Goal: Check status

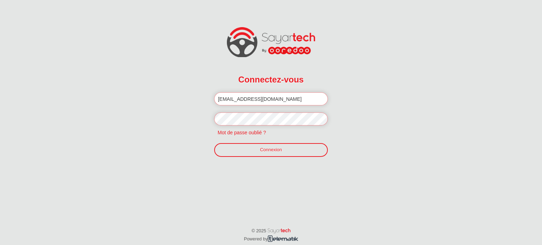
click at [299, 150] on link "Connexion" at bounding box center [271, 149] width 114 height 13
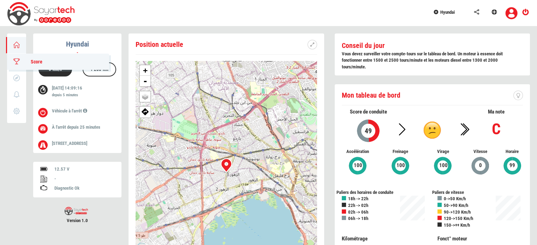
click at [12, 62] on link "Score" at bounding box center [58, 62] width 102 height 16
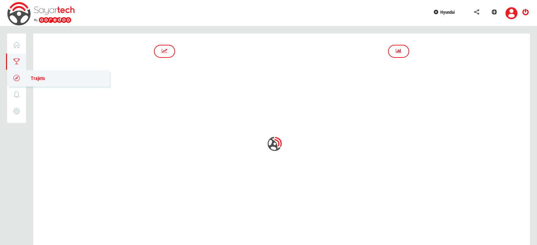
click at [17, 79] on icon at bounding box center [17, 78] width 8 height 5
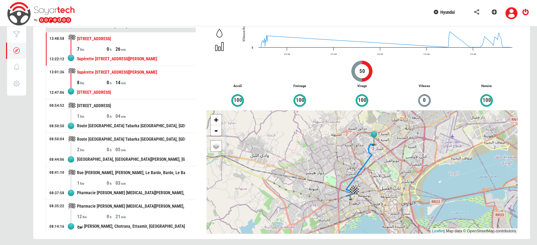
scroll to position [30, 0]
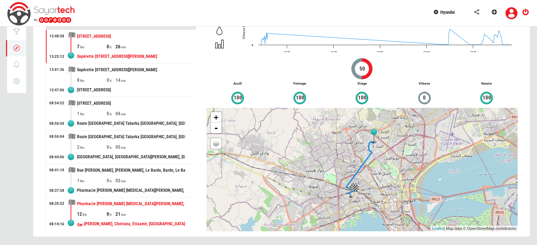
click at [132, 205] on div "Pharmacie [PERSON_NAME] [MEDICAL_DATA][PERSON_NAME], [STREET_ADDRESS], [GEOGRAP…" at bounding box center [131, 204] width 108 height 13
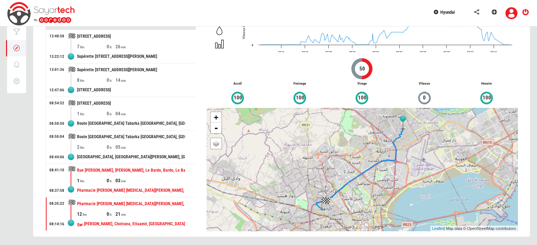
click at [129, 184] on div "Pharmacie [PERSON_NAME] [MEDICAL_DATA][PERSON_NAME], [STREET_ADDRESS], [GEOGRAP…" at bounding box center [131, 190] width 108 height 13
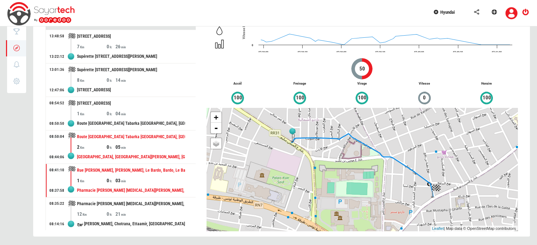
click at [123, 152] on div "[GEOGRAPHIC_DATA], [GEOGRAPHIC_DATA][PERSON_NAME], [GEOGRAPHIC_DATA], [GEOGRAPH…" at bounding box center [131, 157] width 108 height 13
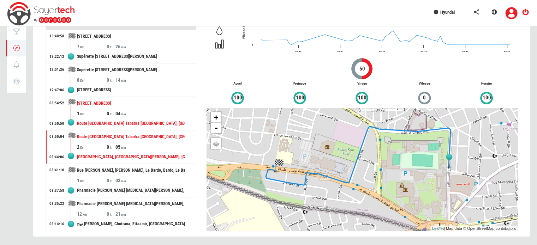
click at [125, 114] on div "04" at bounding box center [130, 113] width 30 height 7
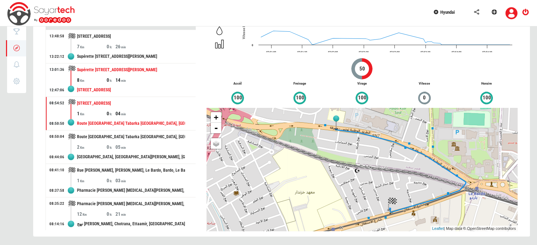
click at [124, 79] on div "14" at bounding box center [130, 80] width 30 height 7
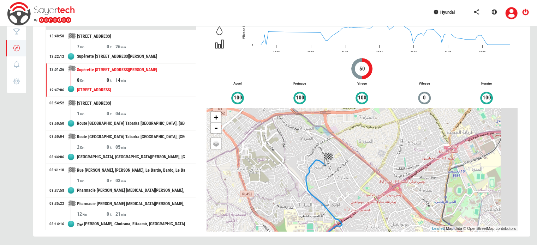
drag, startPoint x: 346, startPoint y: 152, endPoint x: 264, endPoint y: 200, distance: 95.1
click at [264, 200] on div "+ - OSM Map Google Map Google Satellite Leaflet | Map data © OpenStreetMap cont…" at bounding box center [362, 170] width 311 height 124
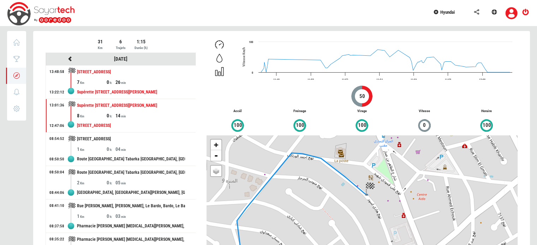
scroll to position [0, 0]
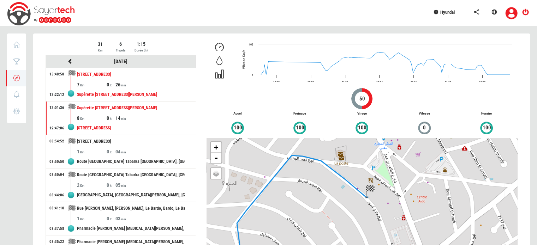
click at [140, 87] on div "26" at bounding box center [130, 84] width 30 height 7
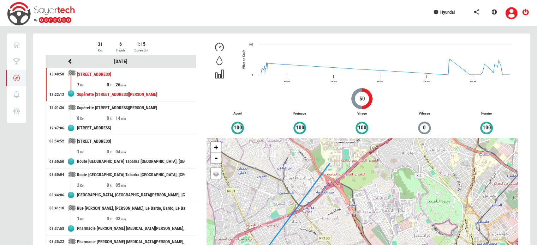
drag, startPoint x: 364, startPoint y: 182, endPoint x: 328, endPoint y: 227, distance: 57.3
click at [328, 227] on div "+ - OSM Map Google Map Google Satellite Leaflet | Map data © OpenStreetMap cont…" at bounding box center [362, 200] width 311 height 124
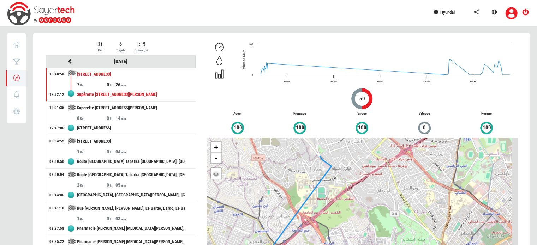
drag, startPoint x: 353, startPoint y: 187, endPoint x: 332, endPoint y: 222, distance: 41.1
click at [332, 222] on div "+ - OSM Map Google Map Google Satellite Leaflet | Map data © OpenStreetMap cont…" at bounding box center [362, 200] width 311 height 124
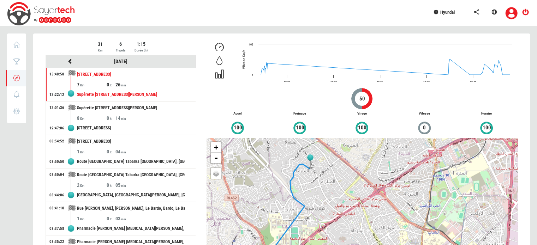
drag, startPoint x: 359, startPoint y: 179, endPoint x: 341, endPoint y: 205, distance: 31.6
click at [341, 205] on div "+ - OSM Map Google Map Google Satellite Leaflet | Map data © OpenStreetMap cont…" at bounding box center [362, 200] width 311 height 124
